Goal: Transaction & Acquisition: Purchase product/service

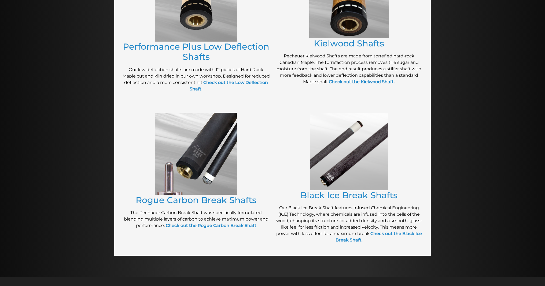
scroll to position [315, 0]
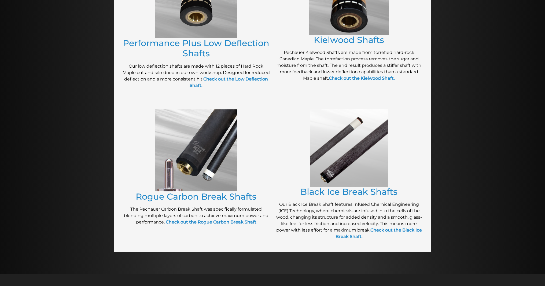
click at [324, 143] on img at bounding box center [349, 147] width 78 height 77
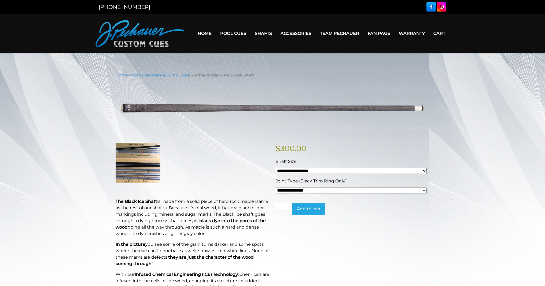
click at [313, 189] on select "**********" at bounding box center [351, 190] width 151 height 6
click at [448, 168] on div "Home / Pool Cues / Break & Jump Cues / Pechauer Black Ice Break Shaft Hover to …" at bounding box center [272, 282] width 545 height 421
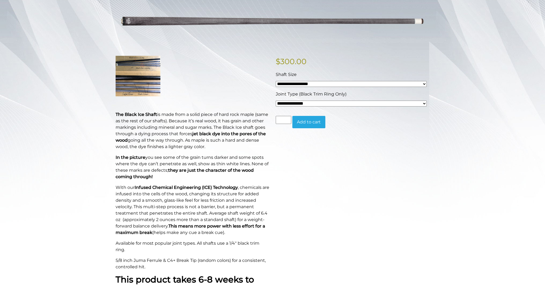
scroll to position [87, 0]
click at [135, 89] on img at bounding box center [138, 76] width 45 height 40
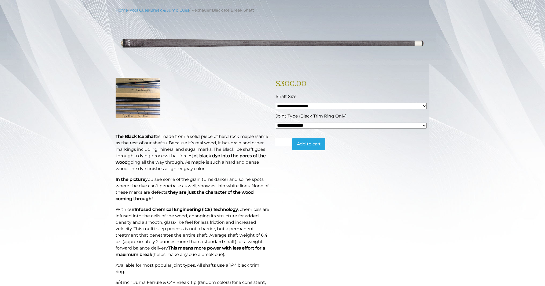
scroll to position [65, 0]
